Goal: Information Seeking & Learning: Check status

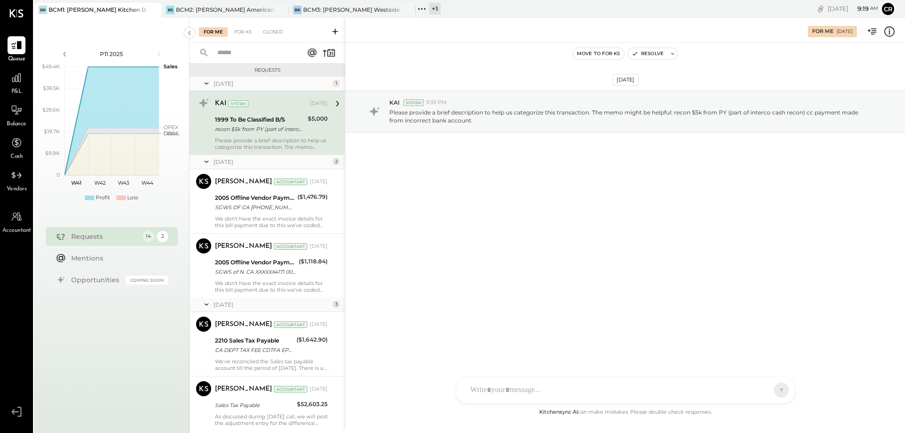
click at [15, 89] on span "P&L" at bounding box center [16, 92] width 11 height 8
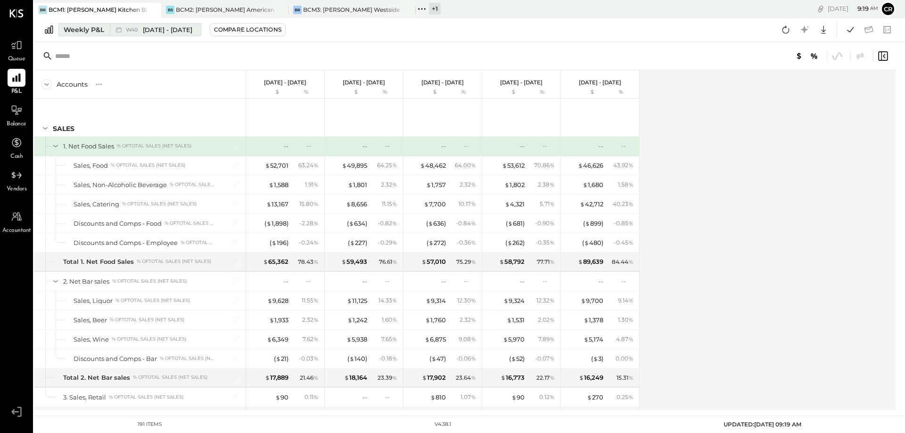
click at [97, 29] on div "Weekly P&L" at bounding box center [84, 29] width 41 height 9
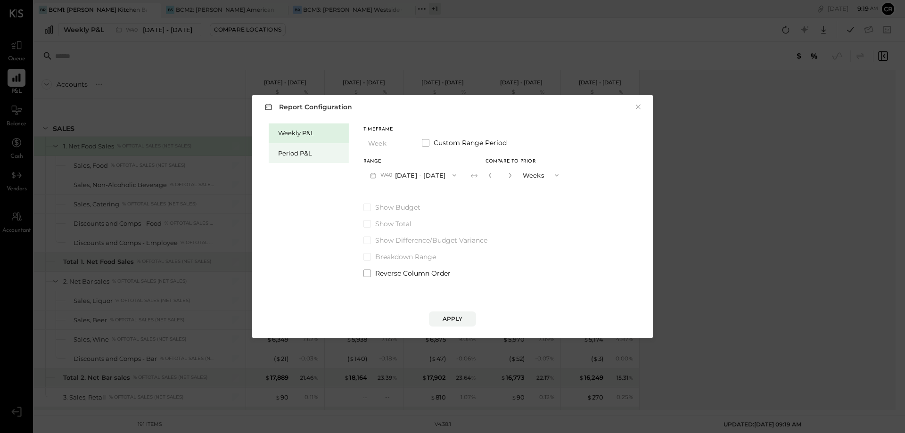
click at [289, 154] on div "Period P&L" at bounding box center [311, 153] width 66 height 9
click at [370, 207] on span at bounding box center [367, 208] width 8 height 8
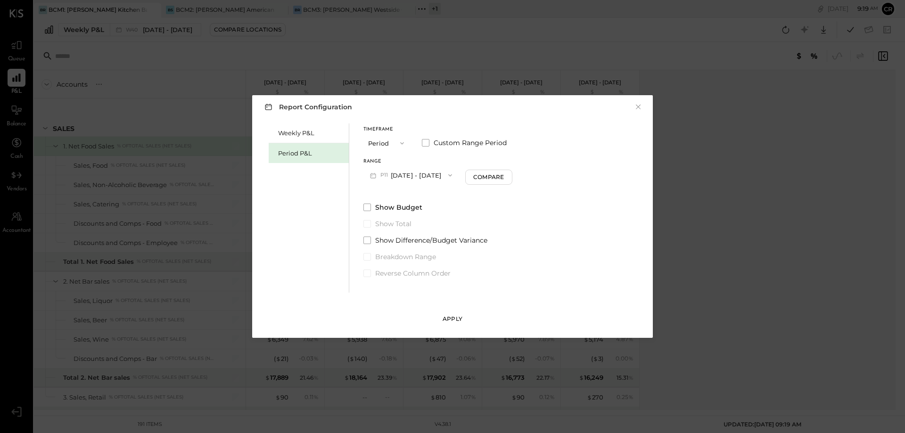
click at [451, 318] on div "Apply" at bounding box center [452, 319] width 20 height 8
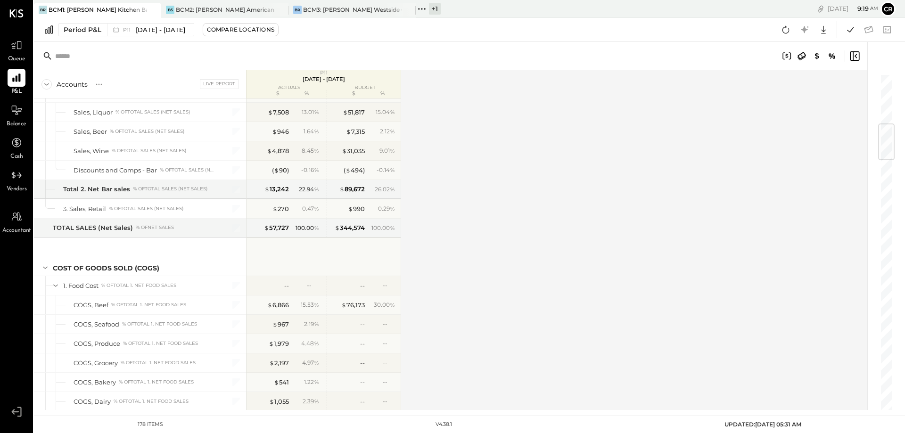
scroll to position [424, 0]
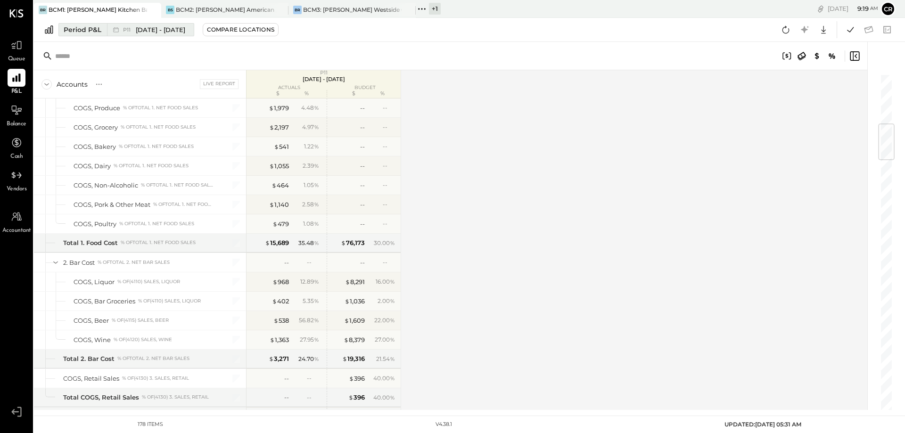
click at [163, 32] on span "[DATE] - [DATE]" at bounding box center [160, 29] width 49 height 9
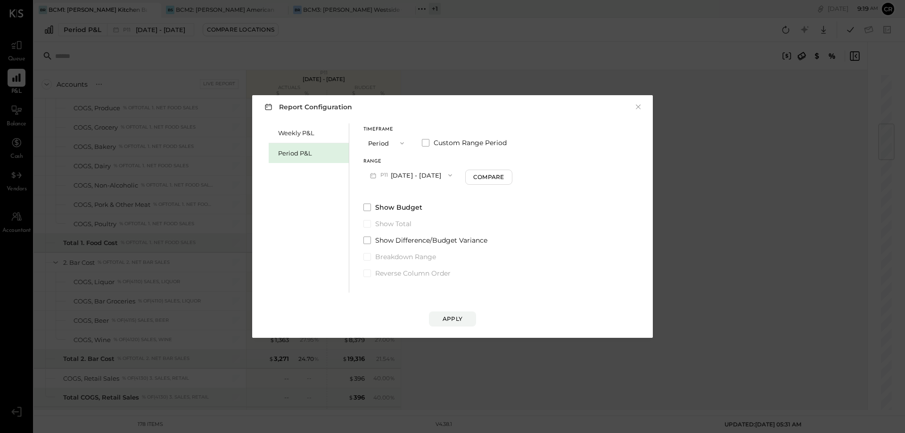
click at [454, 173] on icon "button" at bounding box center [450, 176] width 8 height 8
click at [429, 194] on span "[DATE] - [DATE]" at bounding box center [406, 196] width 45 height 8
click at [453, 319] on div "Apply" at bounding box center [452, 319] width 20 height 8
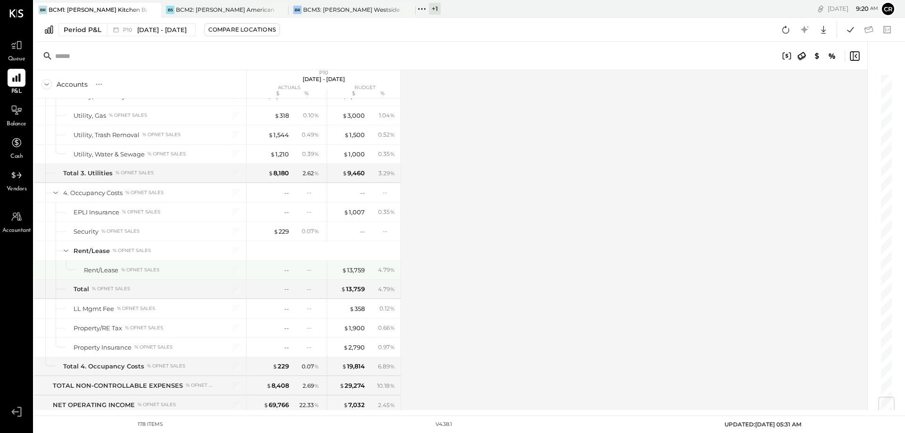
scroll to position [2780, 0]
